Goal: Task Accomplishment & Management: Use online tool/utility

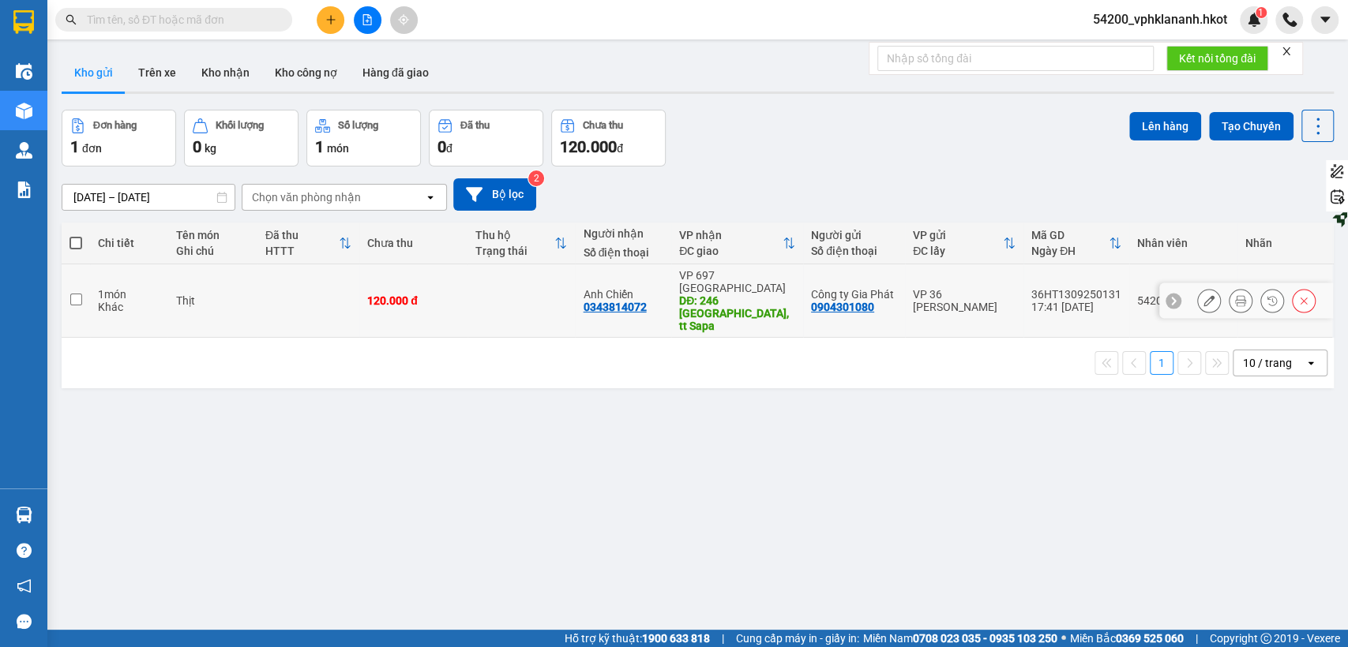
click at [68, 283] on td at bounding box center [76, 301] width 28 height 73
checkbox input "true"
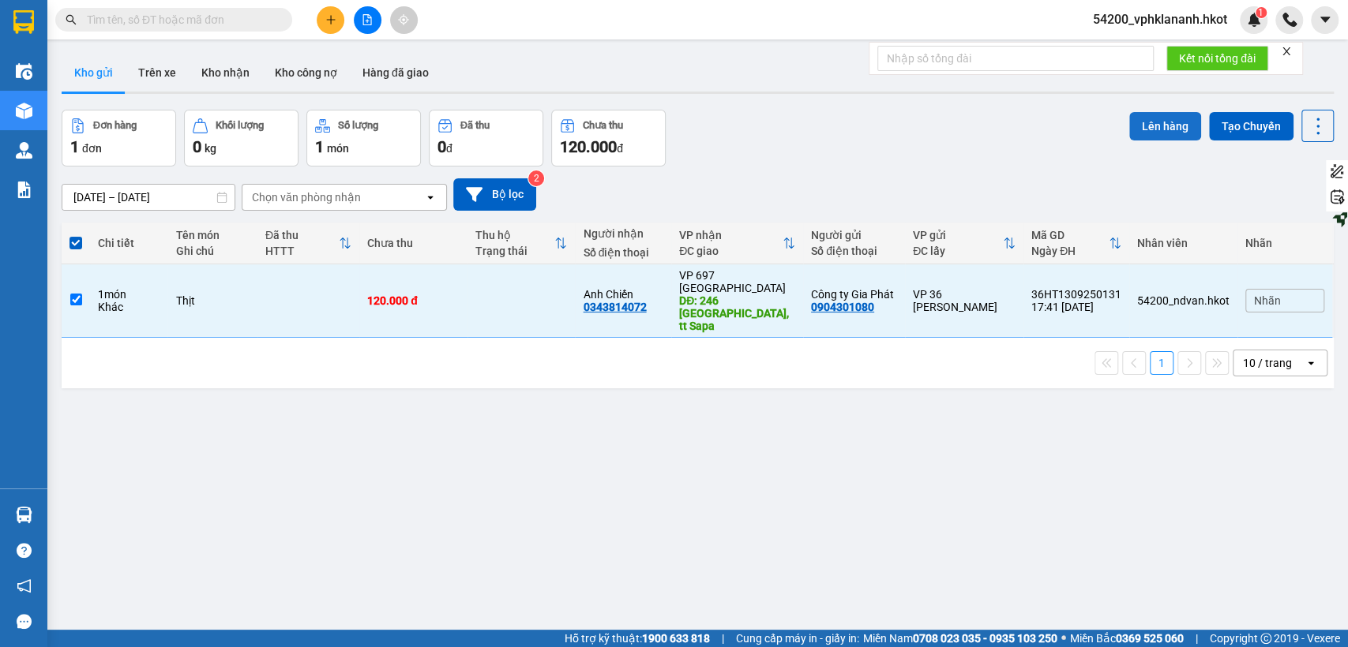
click at [1137, 129] on button "Lên hàng" at bounding box center [1165, 126] width 72 height 28
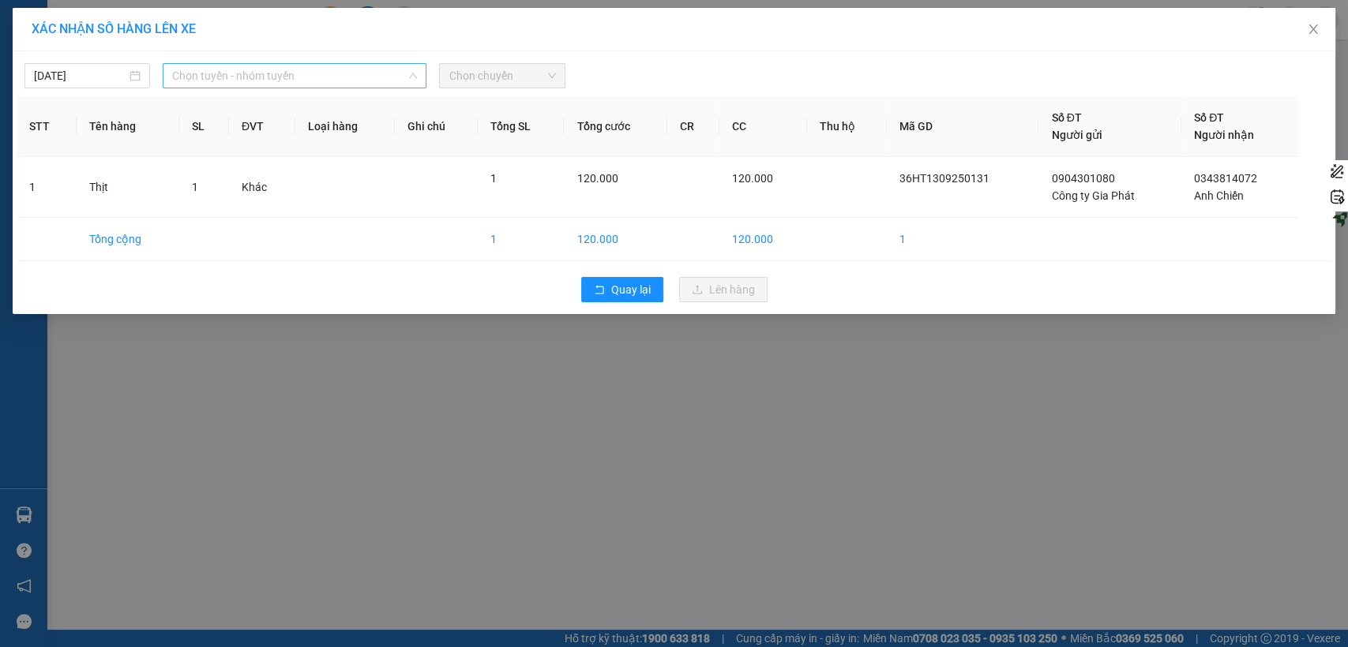
click at [330, 76] on span "Chọn tuyến - nhóm tuyến" at bounding box center [294, 76] width 245 height 24
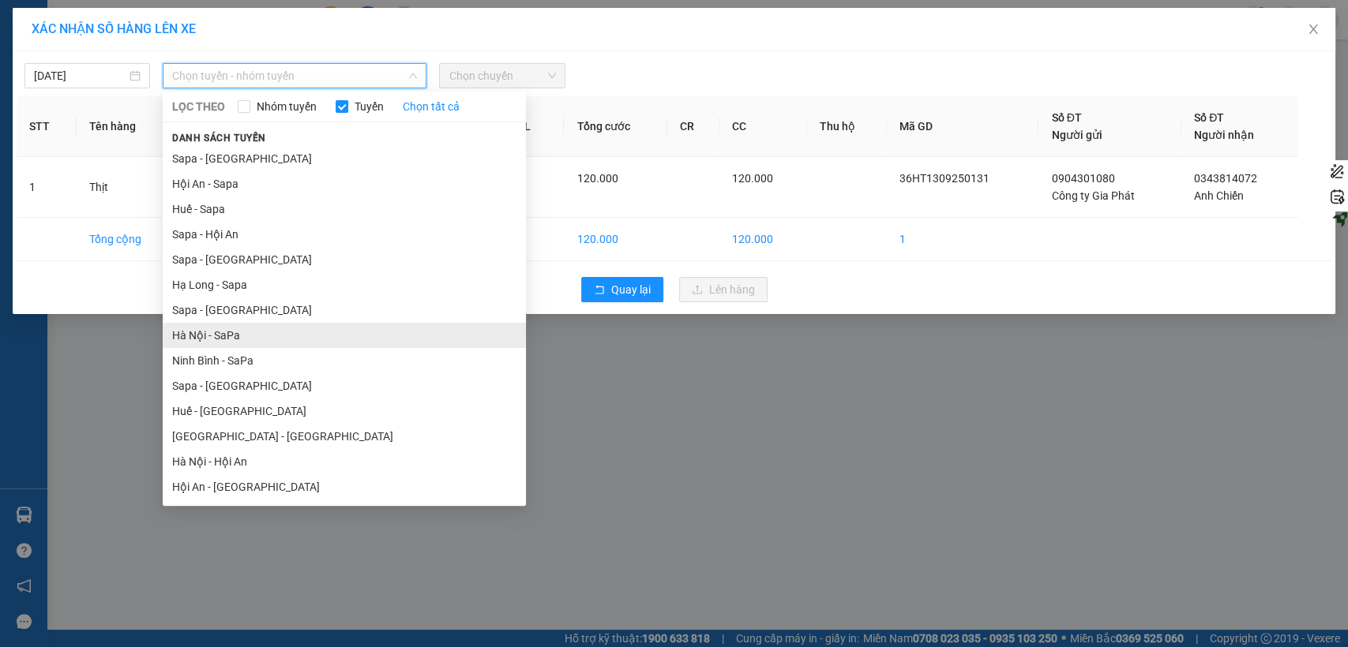
click at [278, 336] on li "Hà Nội - SaPa" at bounding box center [344, 335] width 363 height 25
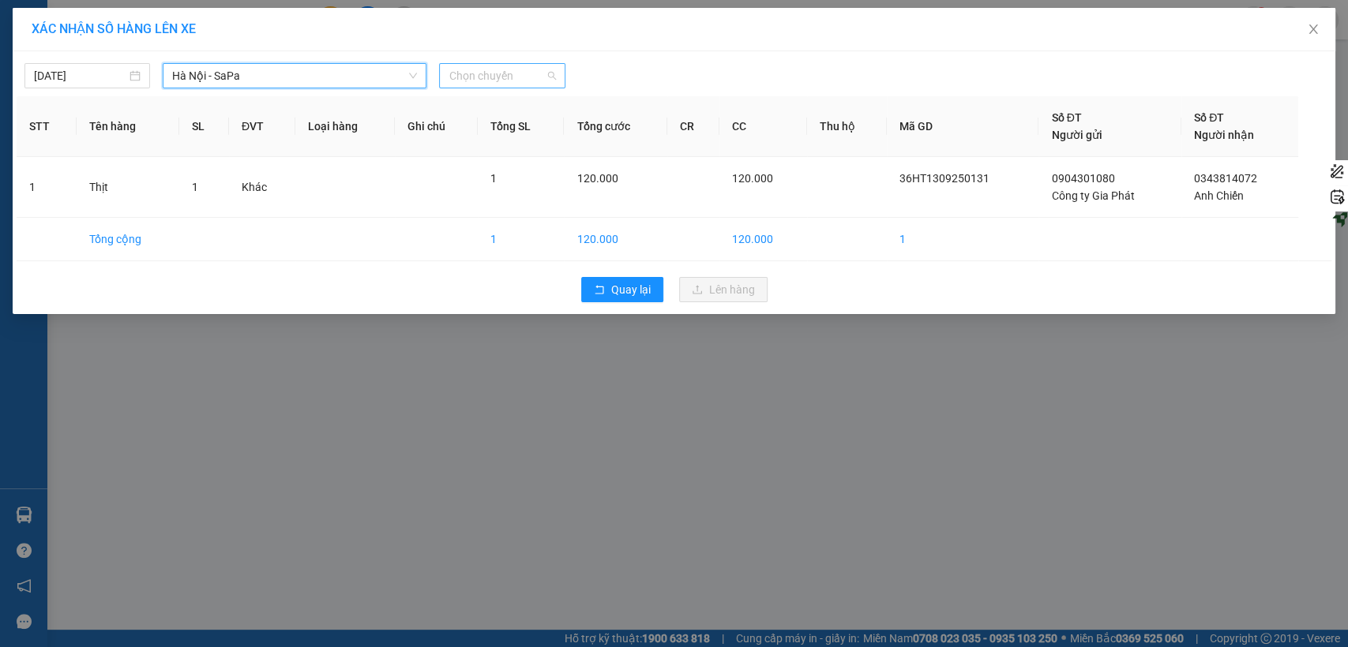
click at [517, 83] on span "Chọn chuyến" at bounding box center [502, 76] width 107 height 24
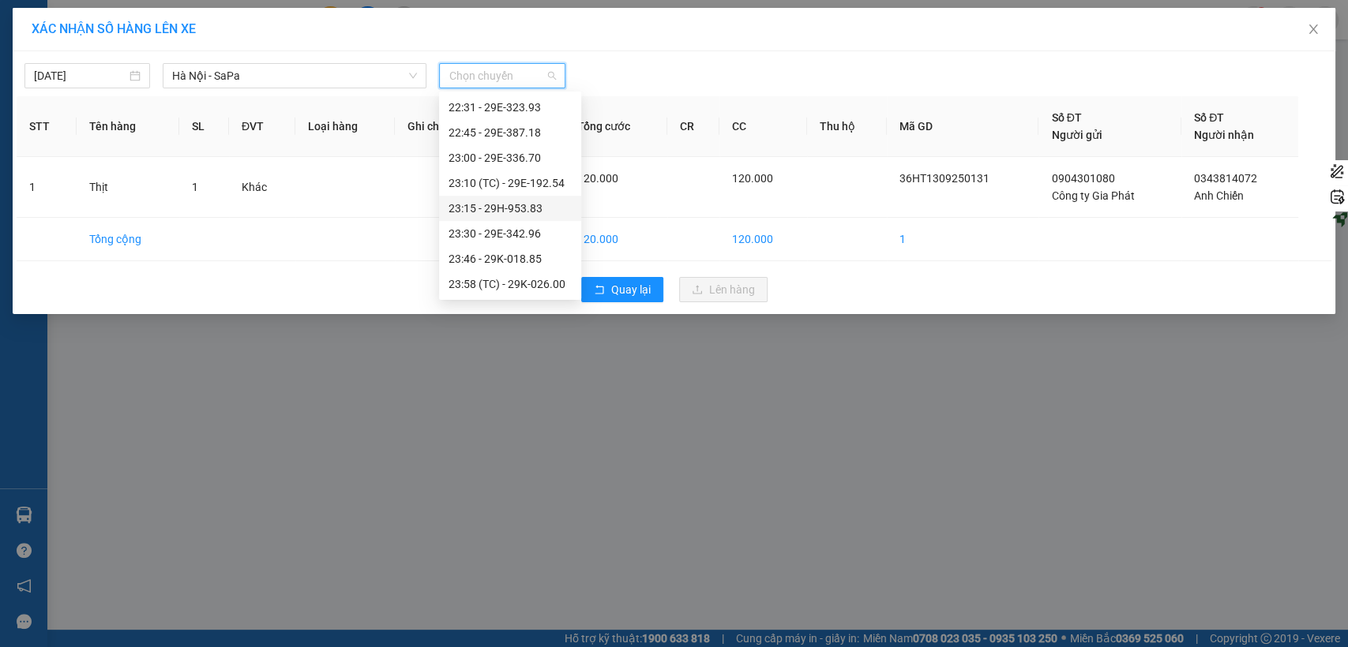
scroll to position [758, 0]
click at [516, 259] on div "23:58 (TC) - 29K-026.00" at bounding box center [510, 258] width 123 height 17
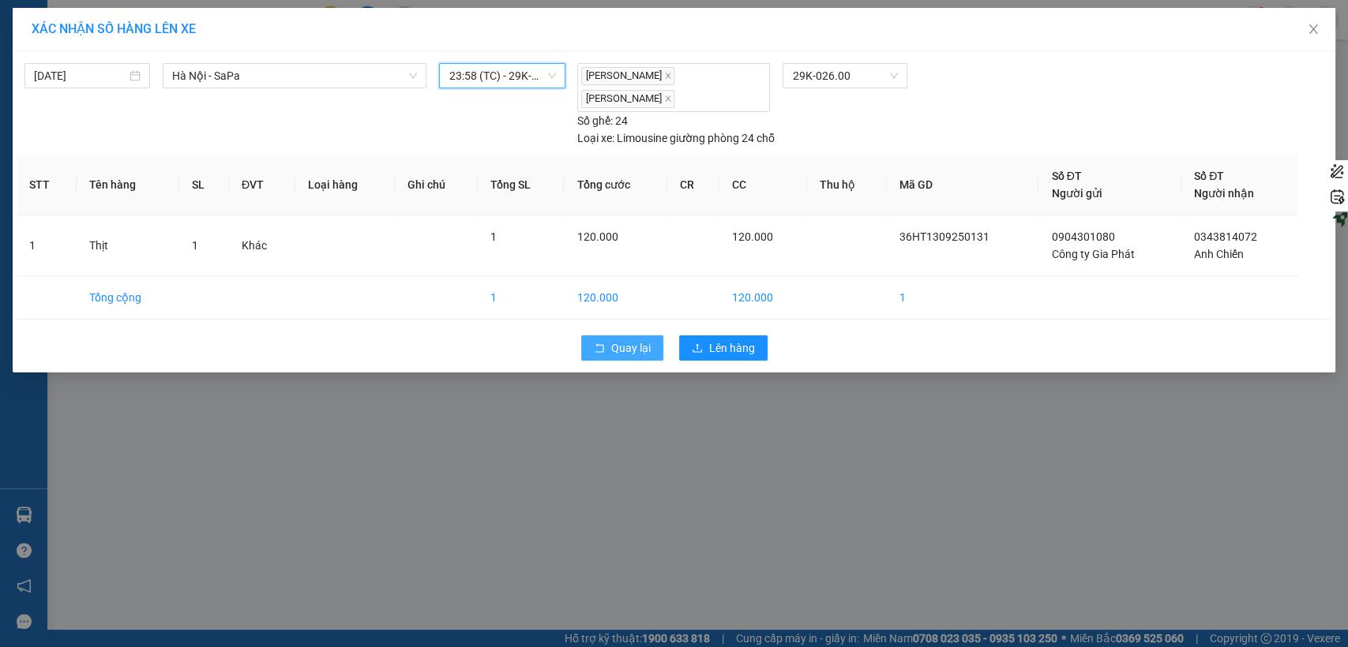
click at [631, 340] on span "Quay lại" at bounding box center [630, 348] width 39 height 17
